Goal: Book appointment/travel/reservation

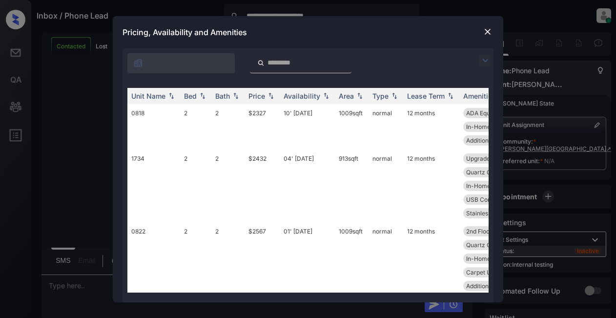
drag, startPoint x: 486, startPoint y: 62, endPoint x: 467, endPoint y: 56, distance: 19.5
click at [486, 62] on img at bounding box center [486, 61] width 12 height 12
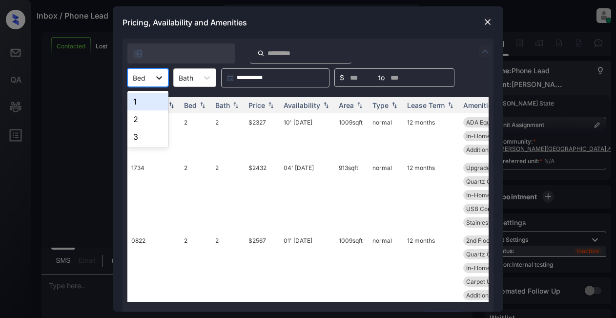
click at [160, 83] on div at bounding box center [159, 78] width 18 height 18
click at [146, 121] on div "2" at bounding box center [147, 119] width 41 height 18
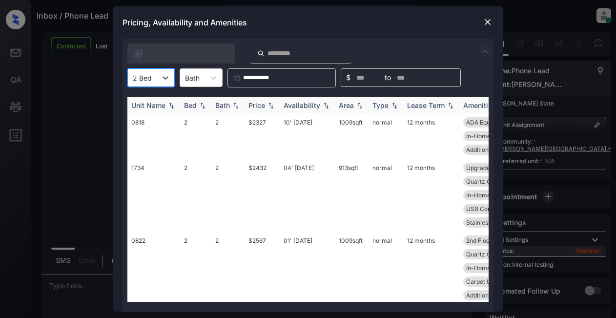
click at [263, 105] on div "Price" at bounding box center [257, 105] width 17 height 8
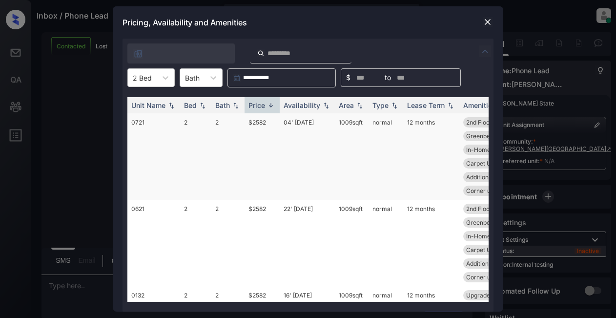
click at [252, 121] on td "$2582" at bounding box center [262, 156] width 35 height 86
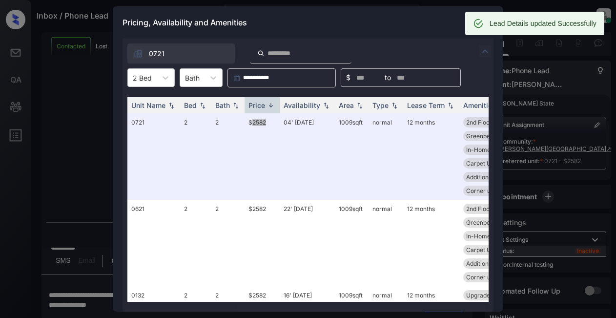
scroll to position [744, 0]
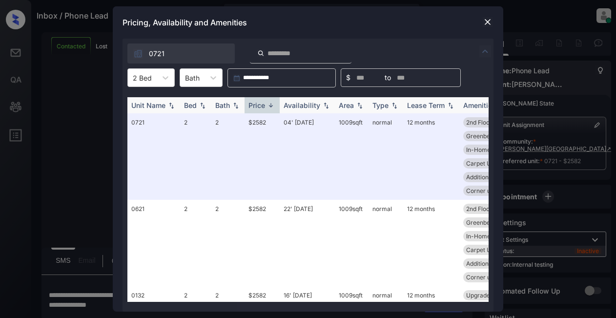
click at [264, 105] on div "Price" at bounding box center [257, 105] width 17 height 8
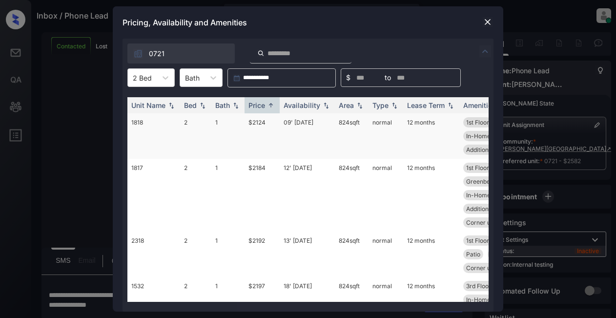
click at [259, 125] on td "$2124" at bounding box center [262, 135] width 35 height 45
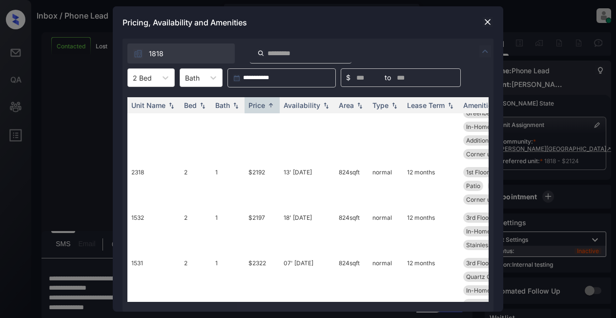
scroll to position [0, 0]
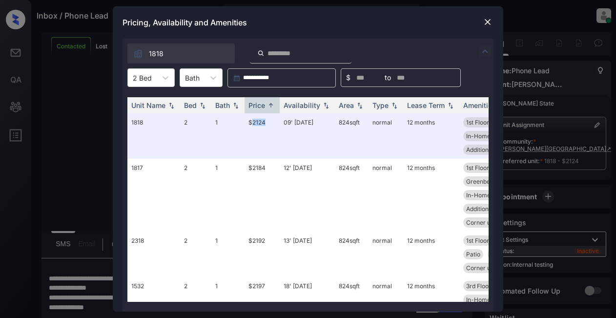
click at [487, 20] on img at bounding box center [488, 22] width 10 height 10
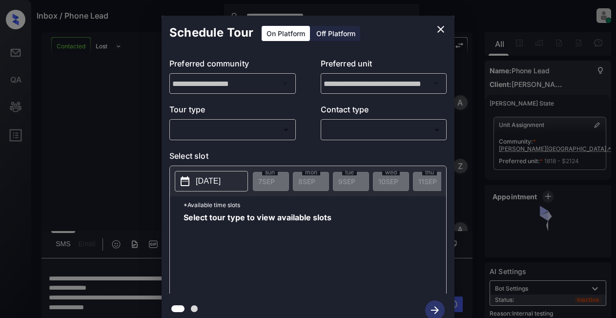
scroll to position [807, 0]
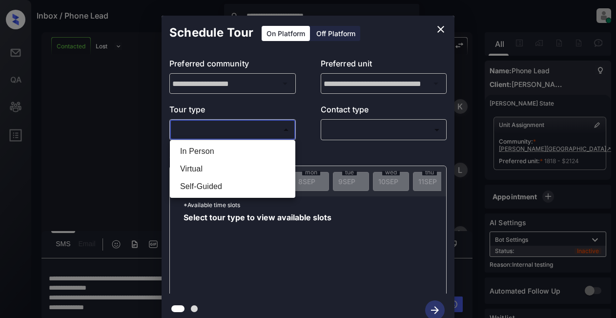
click at [207, 132] on body "**********" at bounding box center [308, 159] width 616 height 318
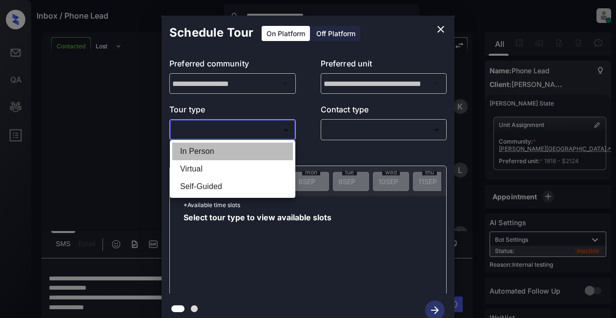
click at [204, 153] on li "In Person" at bounding box center [232, 152] width 121 height 18
type input "********"
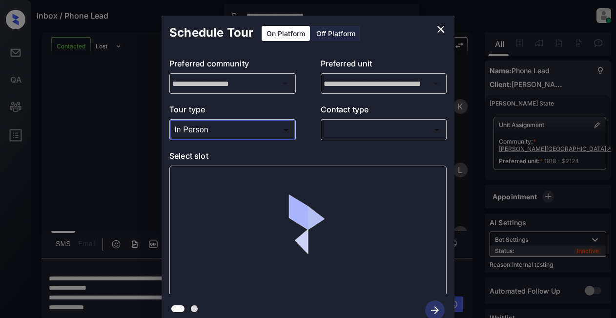
click at [345, 133] on body "**********" at bounding box center [308, 159] width 616 height 318
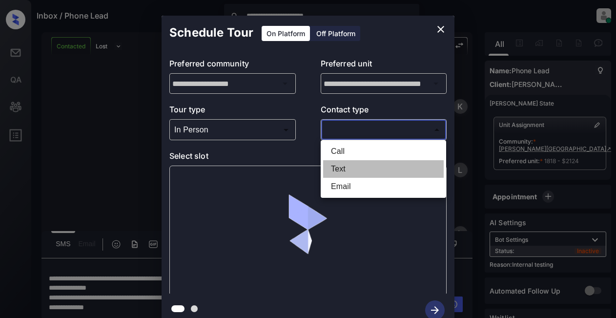
click at [344, 168] on li "Text" at bounding box center [383, 169] width 121 height 18
type input "****"
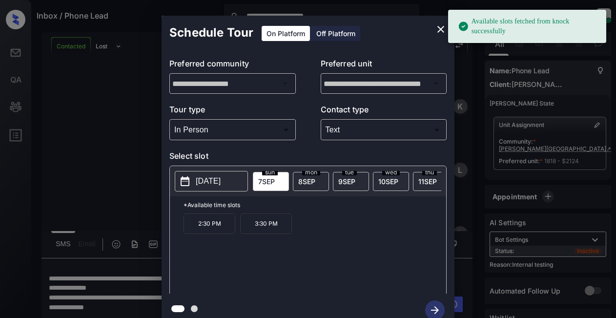
click at [205, 180] on p "[DATE]" at bounding box center [208, 181] width 25 height 12
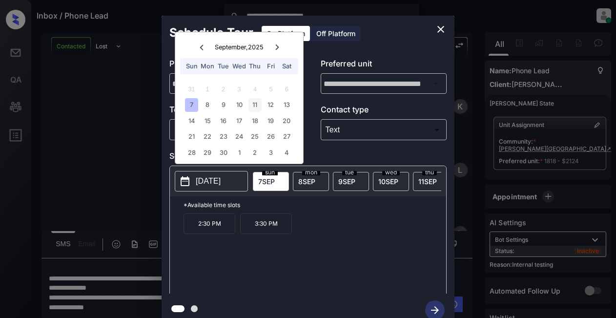
click at [253, 106] on div "11" at bounding box center [255, 104] width 13 height 13
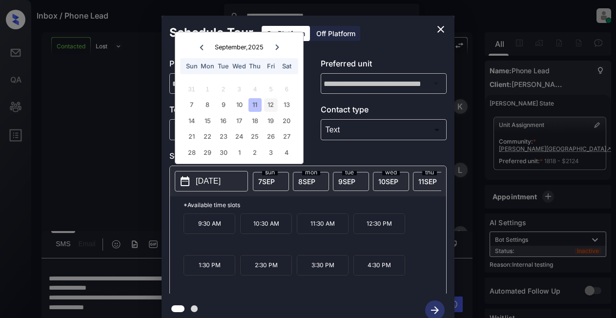
click at [271, 103] on div "12" at bounding box center [270, 104] width 13 height 13
click at [253, 105] on div "11" at bounding box center [255, 104] width 13 height 13
click at [272, 106] on div "12" at bounding box center [270, 104] width 13 height 13
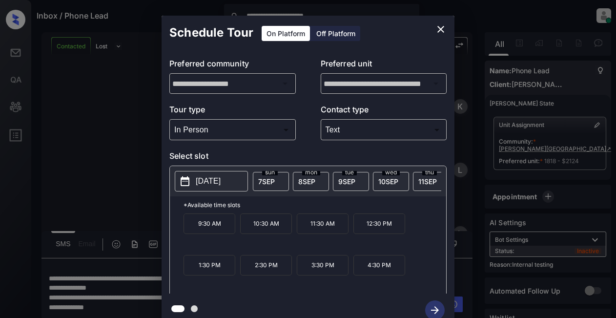
click at [382, 269] on p "4:30 PM" at bounding box center [380, 265] width 52 height 21
click at [439, 311] on icon "button" at bounding box center [435, 310] width 20 height 20
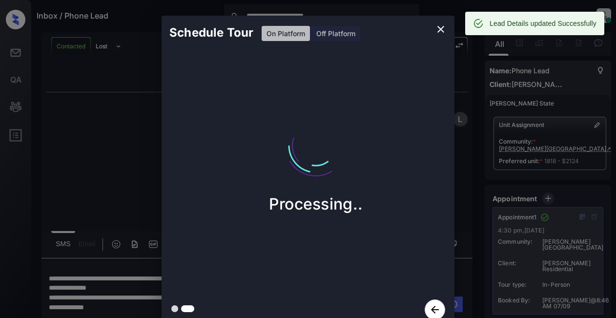
scroll to position [1235, 0]
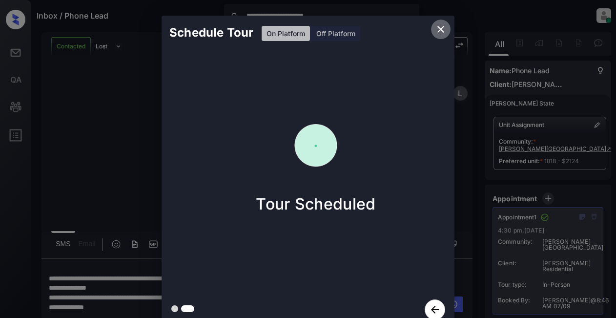
click at [441, 32] on icon "close" at bounding box center [441, 29] width 12 height 12
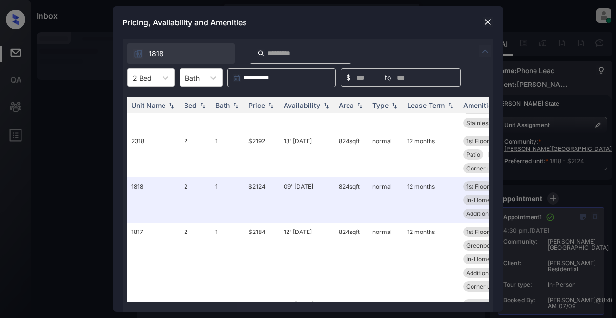
scroll to position [488, 0]
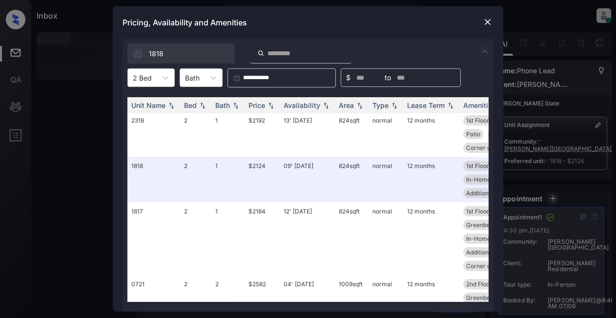
click at [487, 21] on img at bounding box center [488, 22] width 10 height 10
click at [237, 104] on img at bounding box center [236, 105] width 10 height 7
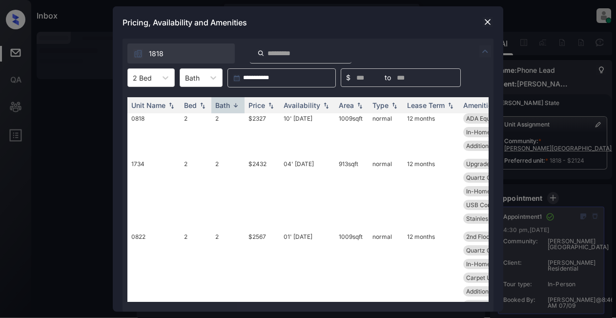
scroll to position [0, 0]
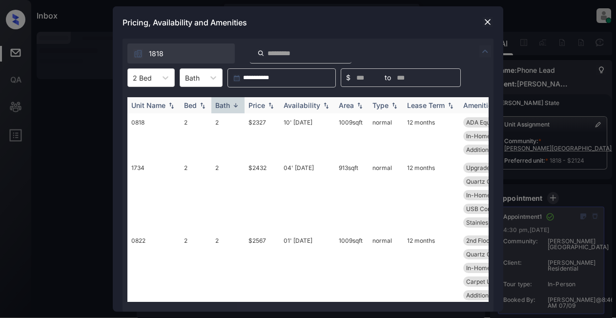
click at [258, 106] on div "Price" at bounding box center [257, 105] width 17 height 8
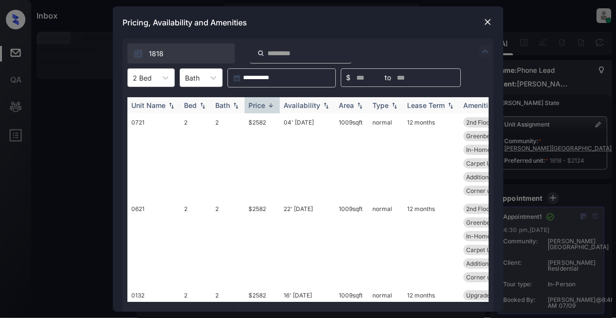
click at [258, 106] on div "Price" at bounding box center [257, 105] width 17 height 8
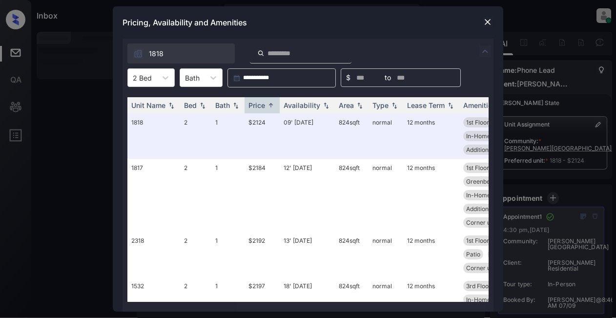
click at [491, 21] on img at bounding box center [488, 22] width 10 height 10
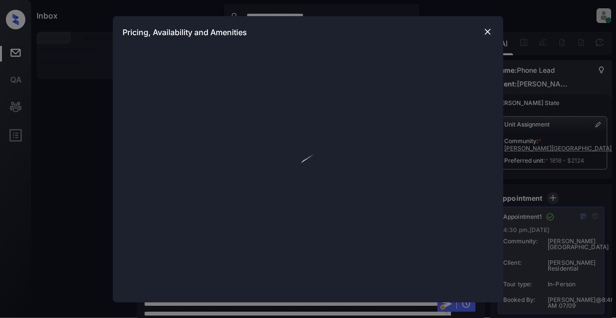
scroll to position [7, 0]
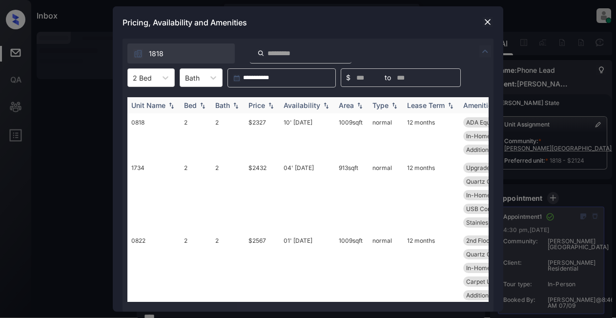
click at [169, 105] on img at bounding box center [172, 105] width 10 height 7
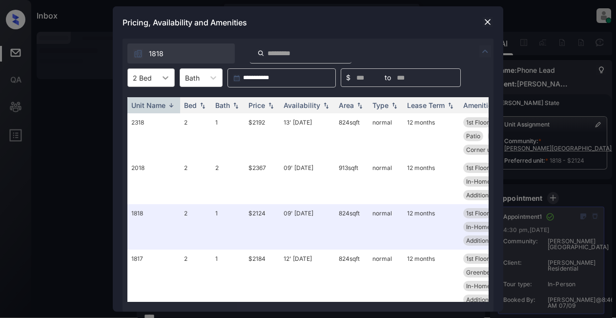
click at [162, 77] on icon at bounding box center [166, 78] width 10 height 10
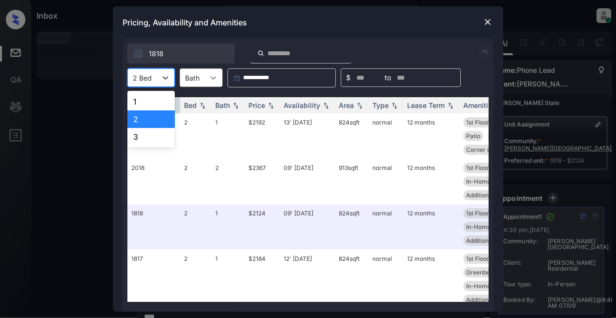
drag, startPoint x: 140, startPoint y: 119, endPoint x: 198, endPoint y: 77, distance: 72.1
click at [143, 119] on div "2" at bounding box center [150, 119] width 47 height 18
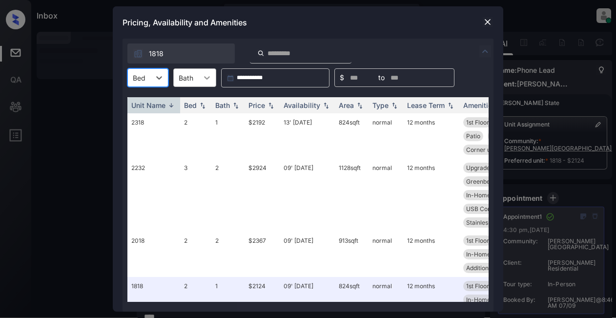
click at [199, 77] on div at bounding box center [207, 78] width 18 height 18
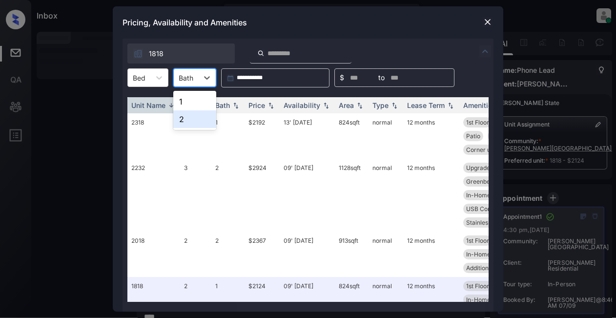
click at [184, 119] on div "2" at bounding box center [194, 119] width 43 height 18
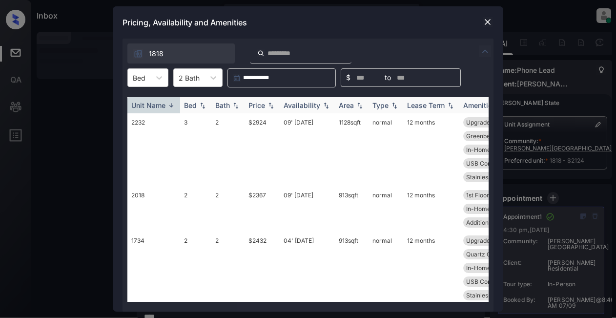
click at [259, 102] on div "Price" at bounding box center [257, 105] width 17 height 8
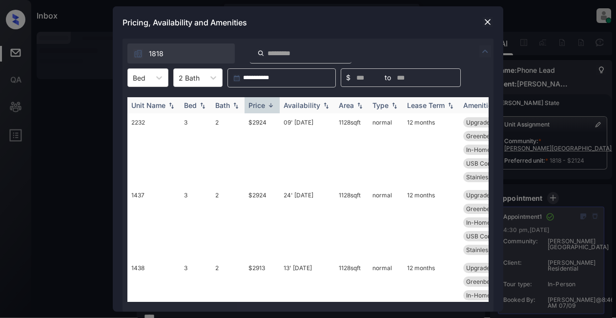
click at [259, 108] on div "Price" at bounding box center [257, 105] width 17 height 8
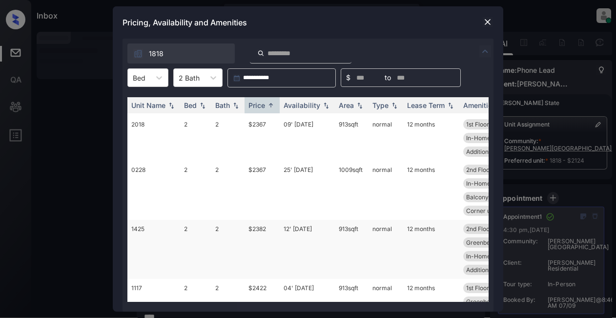
scroll to position [0, 0]
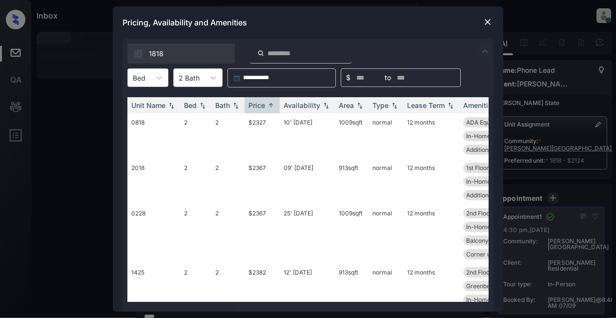
click at [487, 20] on img at bounding box center [488, 22] width 10 height 10
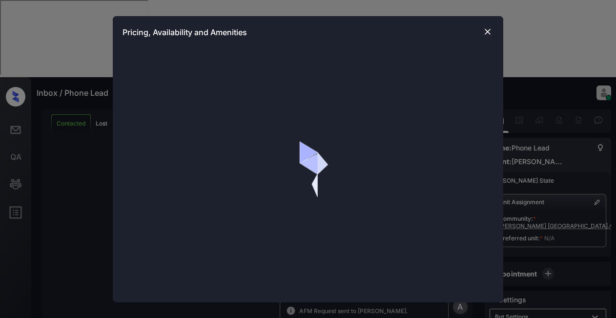
scroll to position [293, 0]
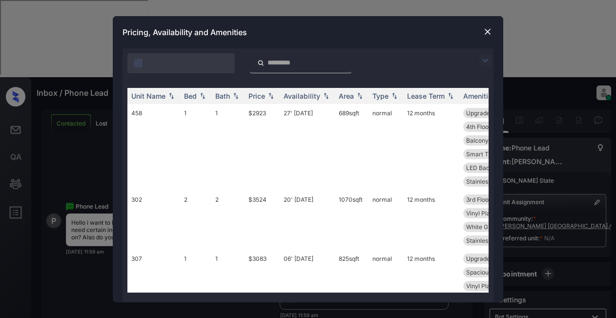
click at [487, 60] on img at bounding box center [486, 61] width 12 height 12
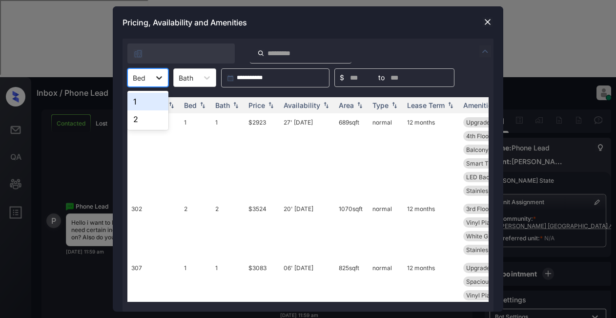
click at [153, 78] on div at bounding box center [159, 78] width 18 height 18
click at [143, 119] on div "2" at bounding box center [147, 119] width 41 height 18
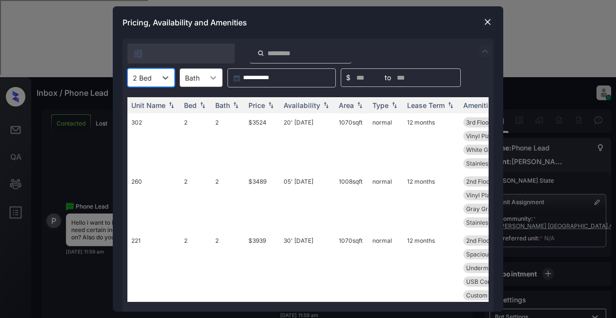
click at [218, 75] on div at bounding box center [214, 78] width 18 height 18
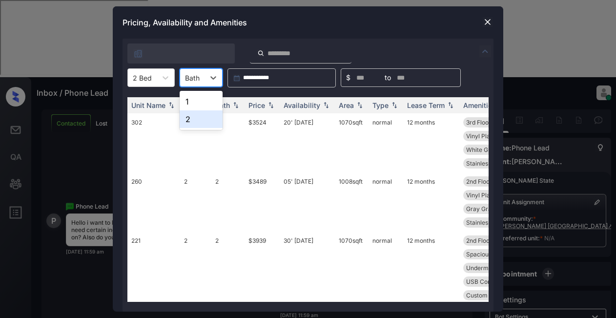
click at [199, 120] on div "2" at bounding box center [201, 119] width 43 height 18
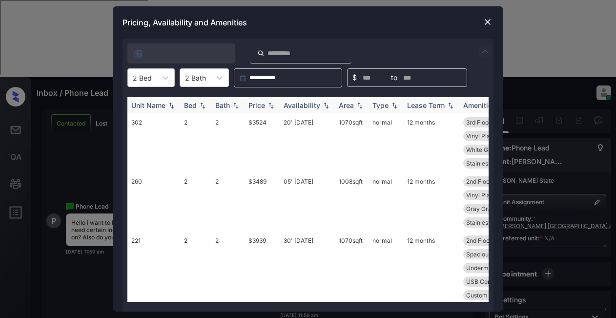
click at [264, 106] on div "Price" at bounding box center [257, 105] width 17 height 8
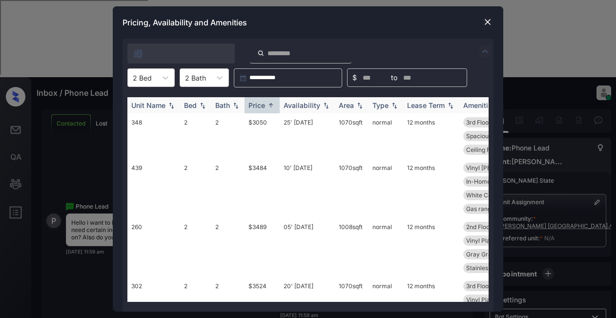
click at [264, 107] on div "Price" at bounding box center [257, 105] width 17 height 8
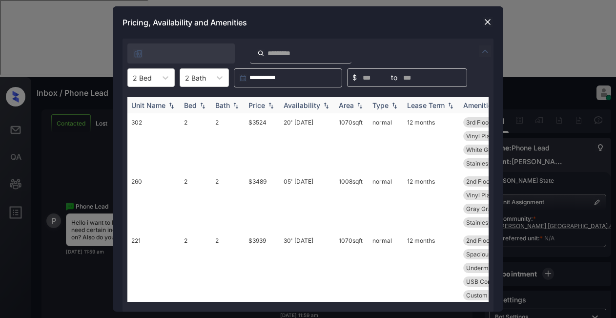
click at [264, 107] on div "Price" at bounding box center [257, 105] width 17 height 8
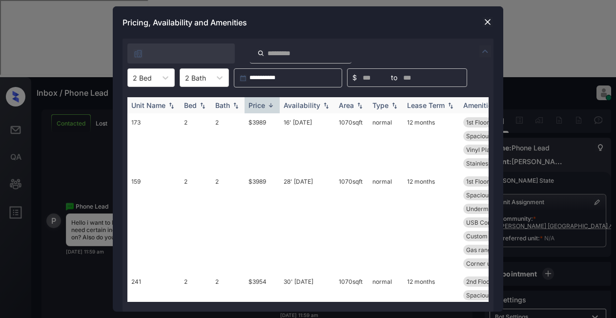
click at [264, 107] on div "Price" at bounding box center [257, 105] width 17 height 8
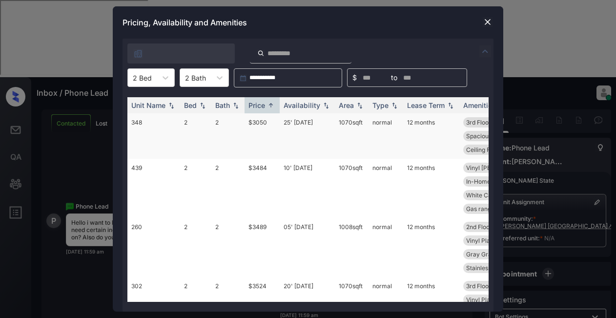
click at [262, 125] on td "$3050" at bounding box center [262, 135] width 35 height 45
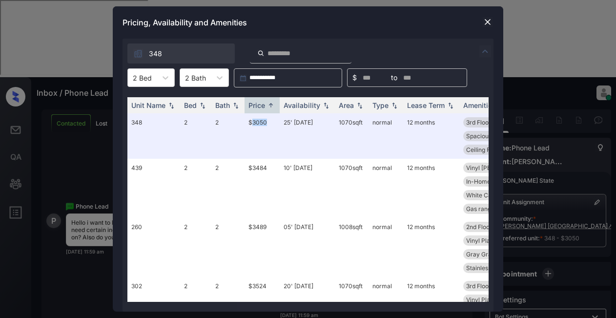
click at [485, 21] on img at bounding box center [488, 22] width 10 height 10
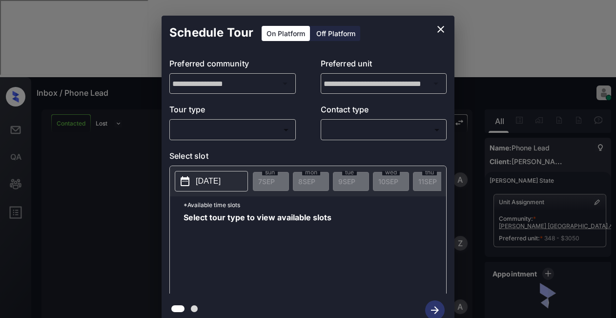
scroll to position [293, 0]
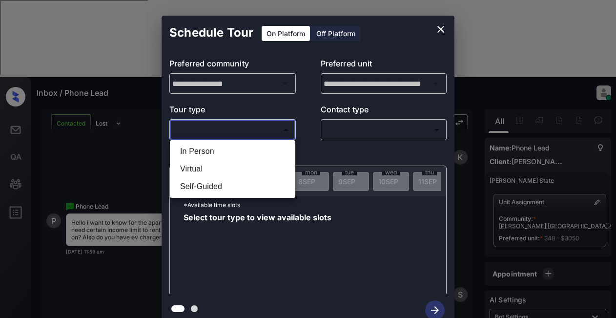
click at [232, 129] on body "**********" at bounding box center [308, 159] width 616 height 318
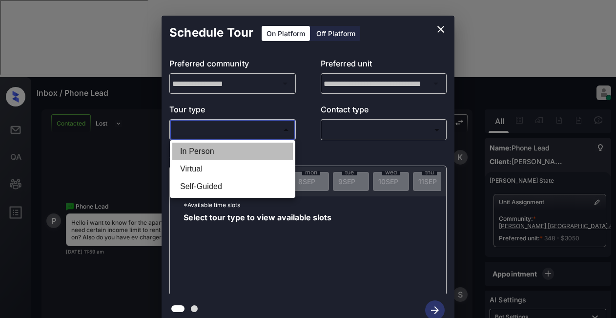
click at [199, 151] on li "In Person" at bounding box center [232, 152] width 121 height 18
type input "********"
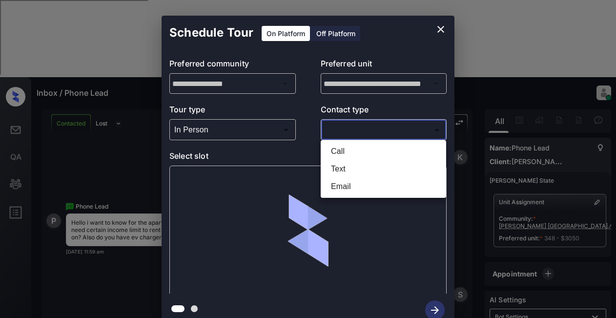
click at [347, 134] on body "**********" at bounding box center [308, 159] width 616 height 318
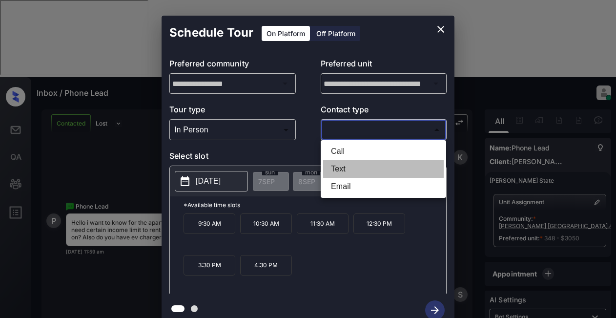
click at [338, 167] on li "Text" at bounding box center [383, 169] width 121 height 18
type input "****"
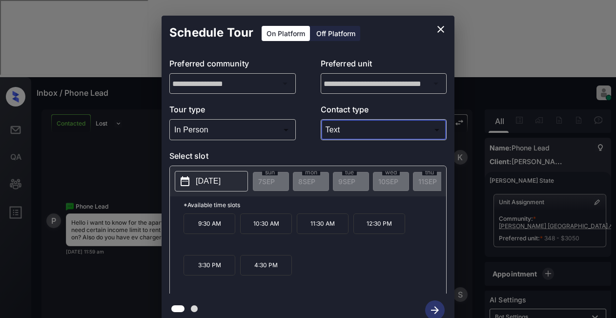
click at [218, 135] on body "**********" at bounding box center [308, 159] width 616 height 318
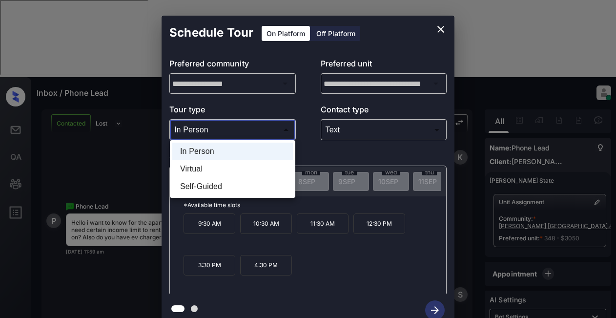
click at [322, 258] on div at bounding box center [308, 159] width 616 height 318
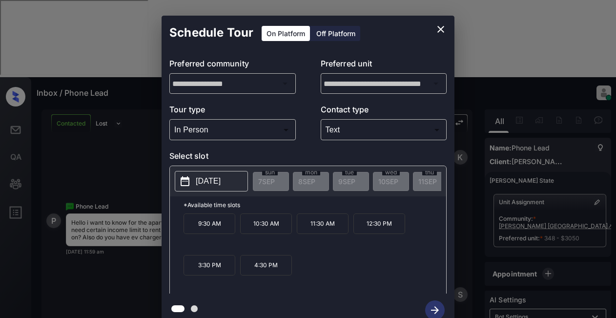
click at [207, 185] on p "[DATE]" at bounding box center [208, 181] width 25 height 12
click at [311, 270] on div "9:30 AM 10:30 AM 11:30 AM 12:30 PM 3:30 PM 4:30 PM" at bounding box center [315, 252] width 263 height 78
click at [436, 30] on icon "close" at bounding box center [441, 29] width 12 height 12
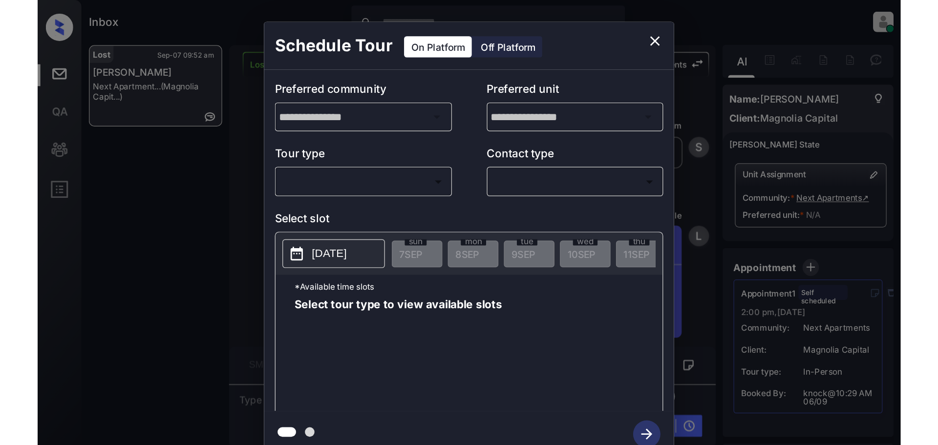
scroll to position [2495, 0]
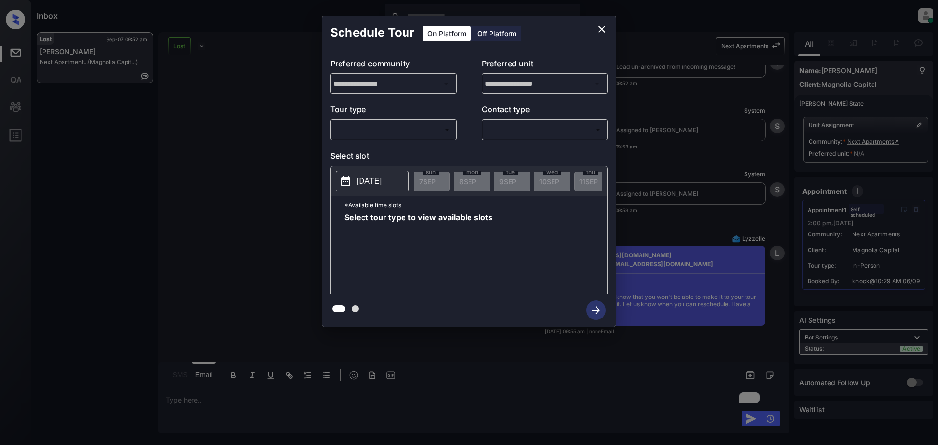
click at [616, 210] on div "**********" at bounding box center [469, 171] width 938 height 342
